Goal: Information Seeking & Learning: Understand process/instructions

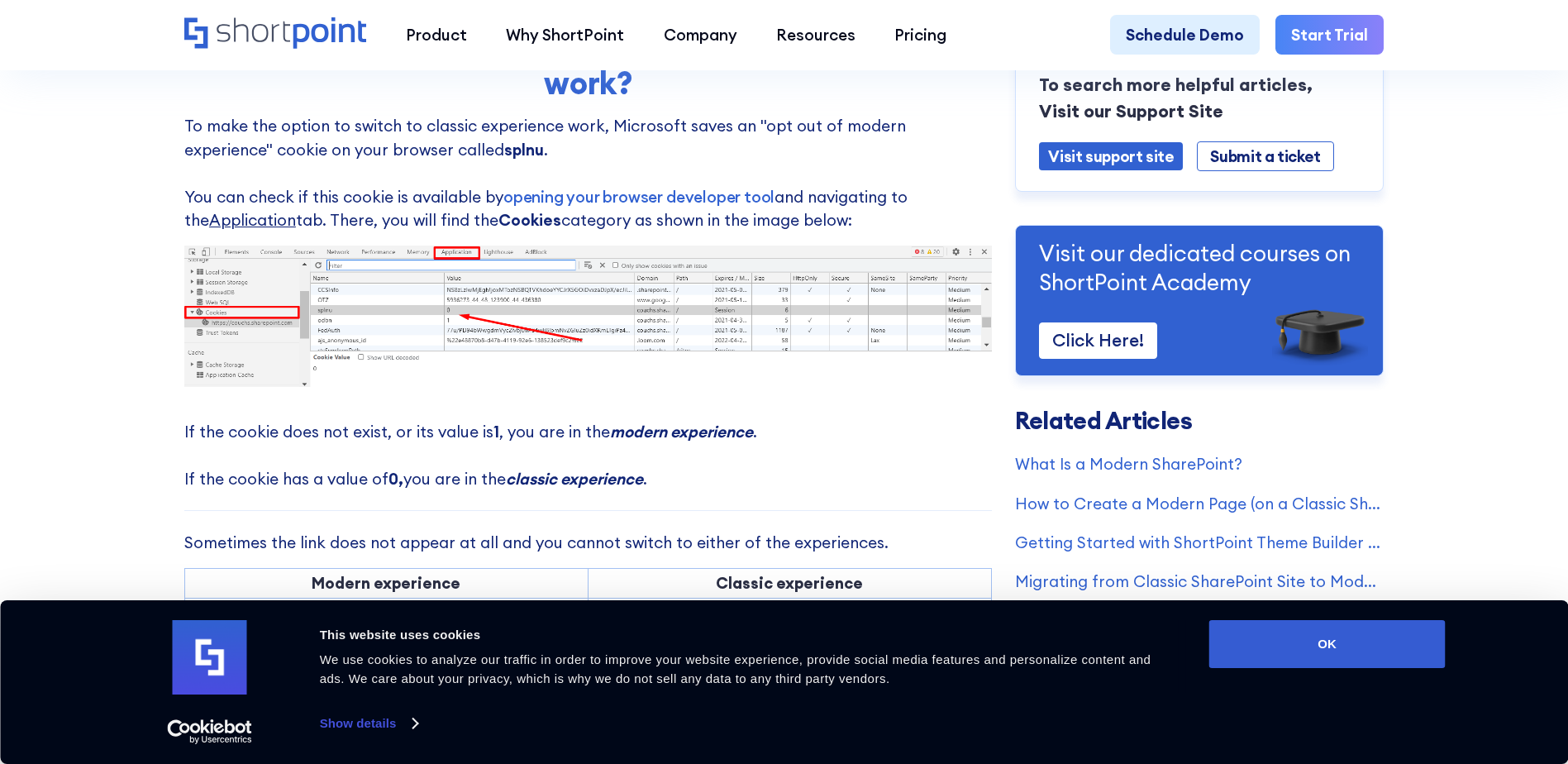
scroll to position [816, 0]
click at [546, 204] on link "opening your browser developer tool" at bounding box center [639, 198] width 271 height 20
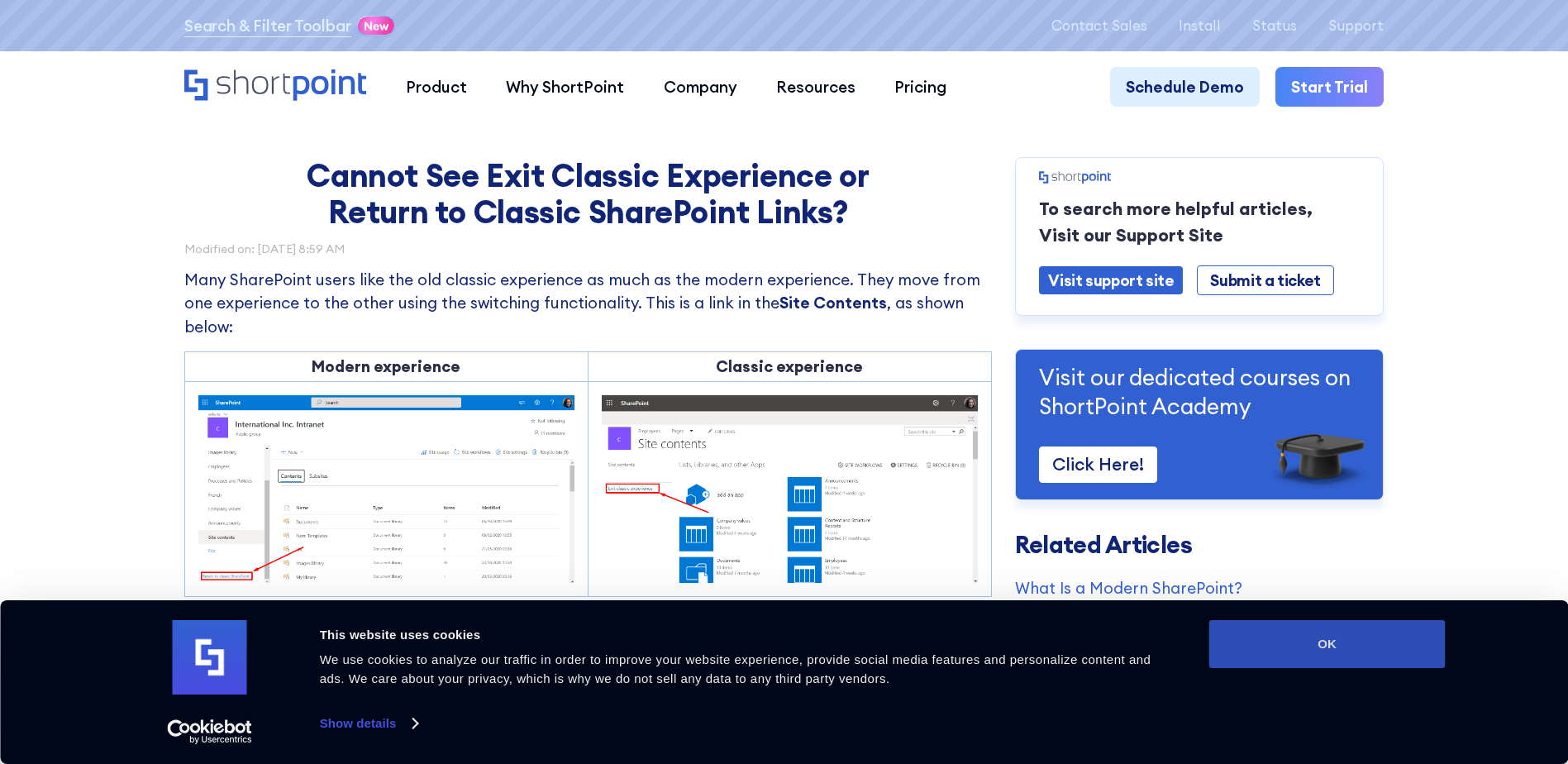
click at [1276, 637] on button "OK" at bounding box center [1327, 644] width 237 height 48
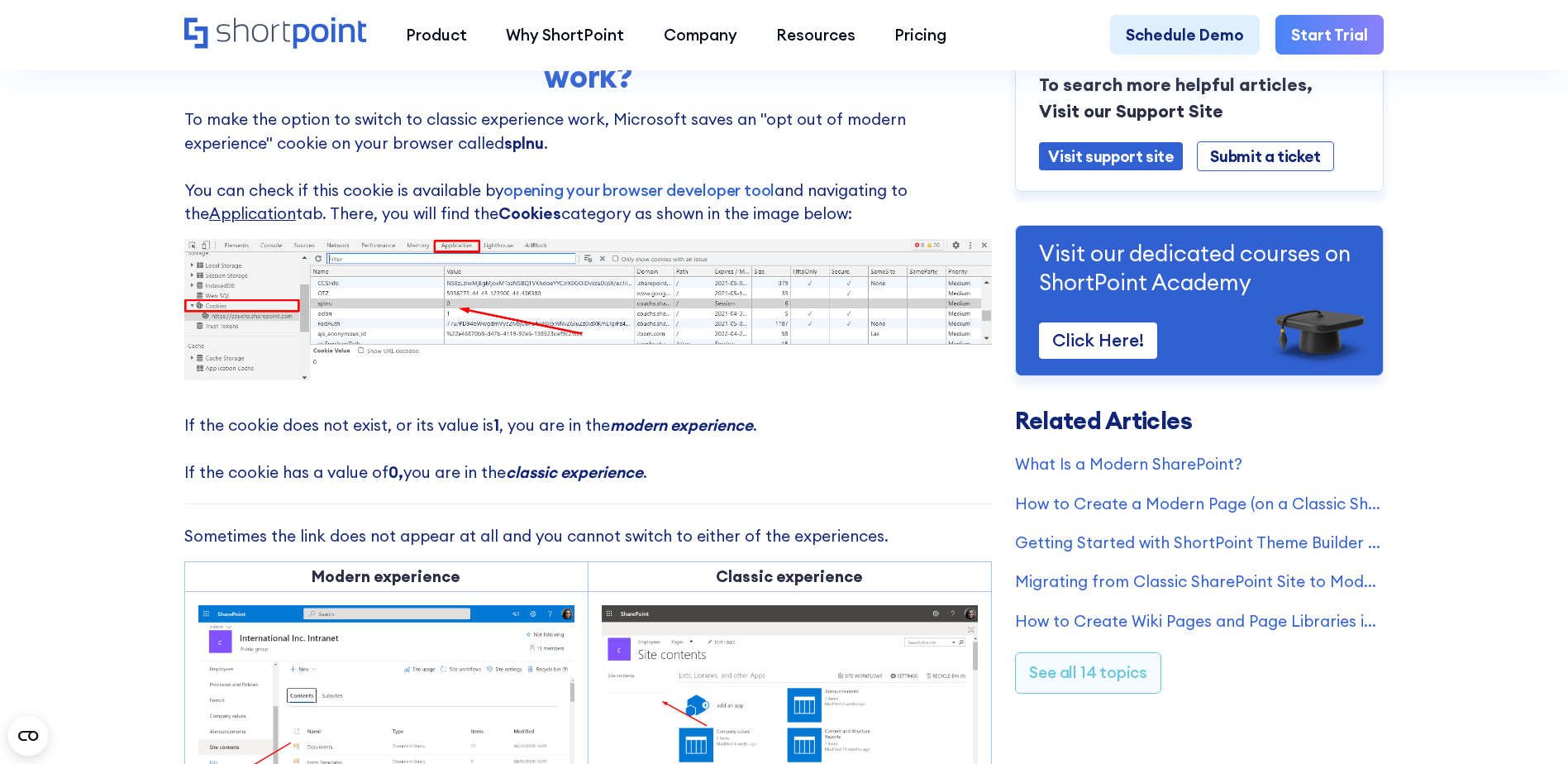
scroll to position [827, 0]
